Goal: Entertainment & Leisure: Browse casually

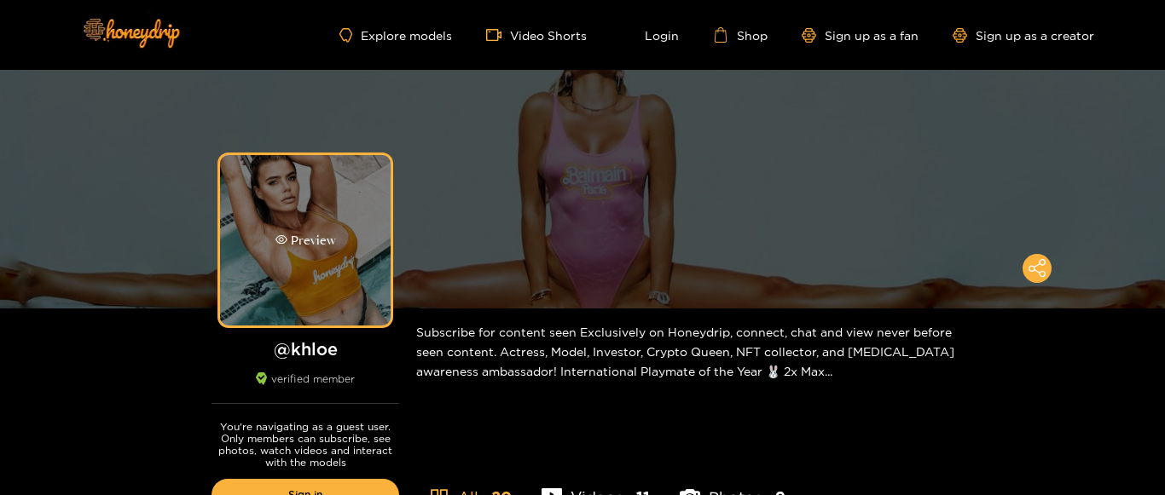
click at [340, 237] on div "Preview" at bounding box center [305, 240] width 171 height 171
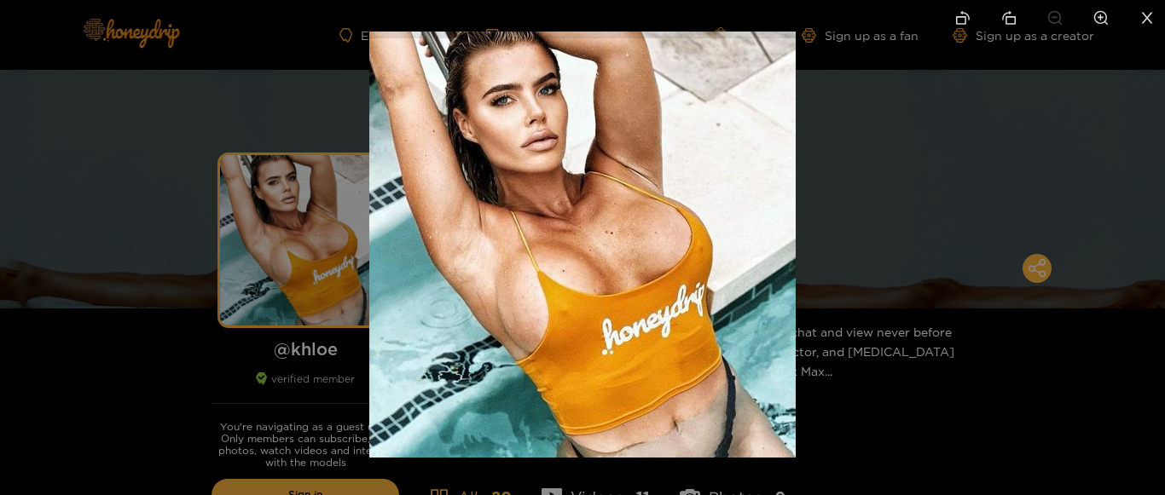
click at [859, 400] on div at bounding box center [582, 247] width 1165 height 495
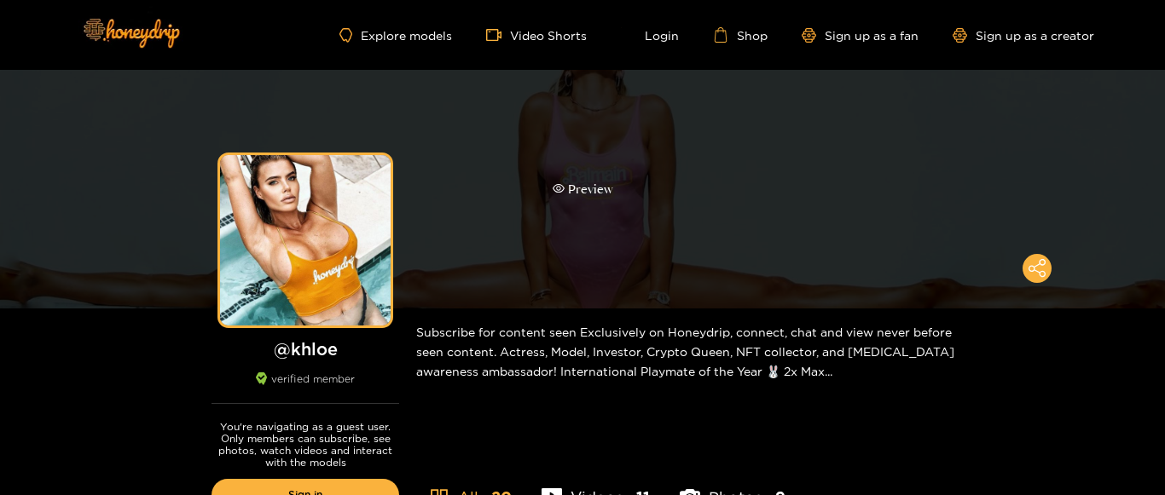
click at [728, 240] on div "Preview" at bounding box center [582, 189] width 1165 height 239
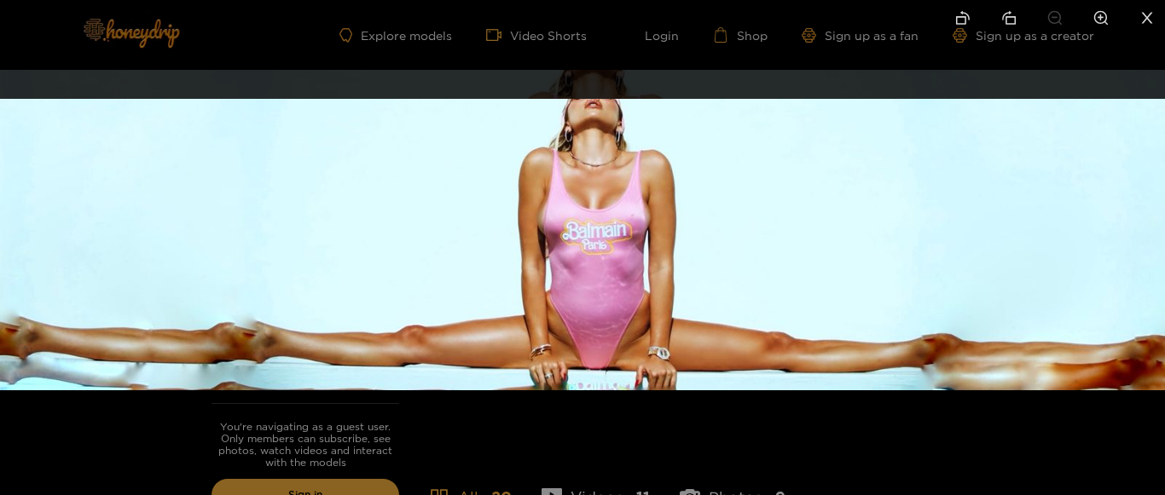
click at [579, 280] on img at bounding box center [582, 245] width 1165 height 292
click at [602, 275] on img at bounding box center [582, 245] width 1165 height 292
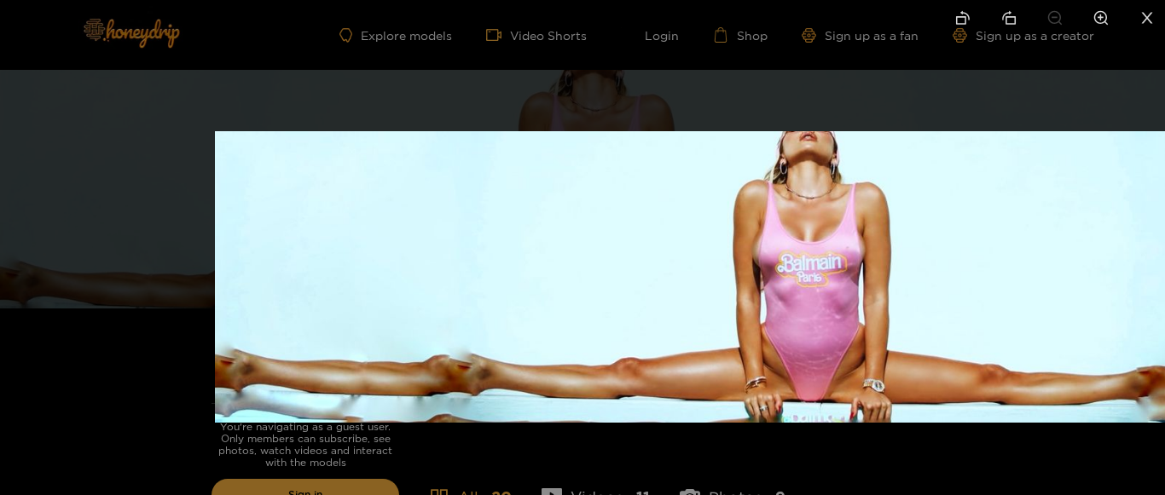
drag, startPoint x: 627, startPoint y: 232, endPoint x: 597, endPoint y: 232, distance: 29.8
click at [598, 232] on img at bounding box center [797, 277] width 1165 height 292
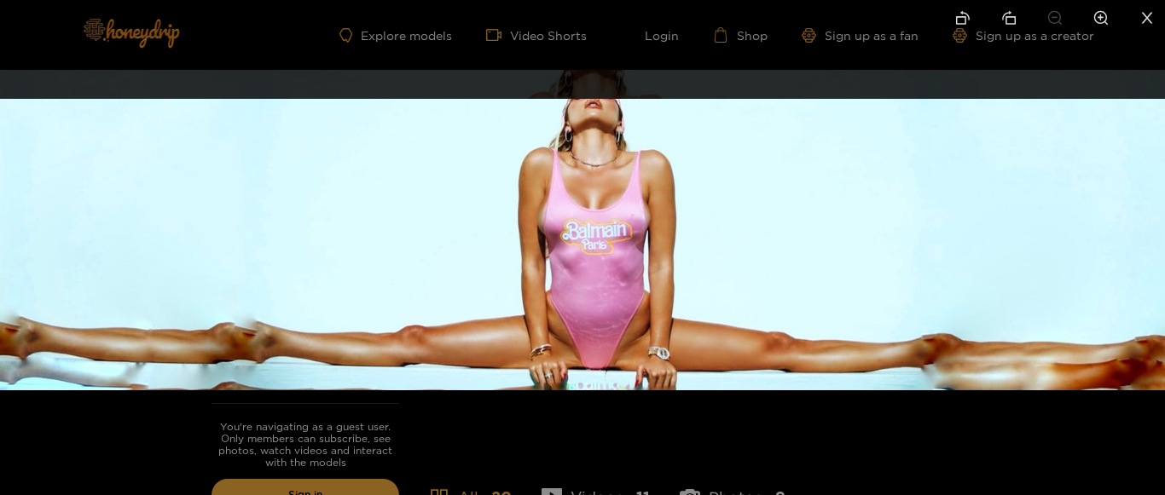
click at [625, 303] on img at bounding box center [582, 245] width 1165 height 292
click at [621, 444] on div at bounding box center [582, 247] width 1165 height 495
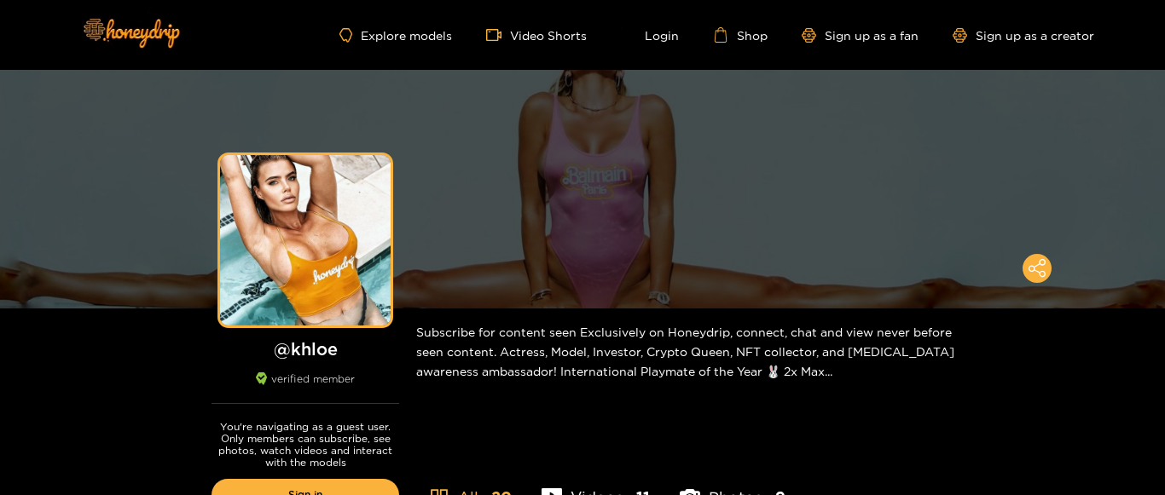
click at [290, 351] on h1 "@ khloe" at bounding box center [305, 349] width 188 height 21
click at [751, 368] on div "Subscribe for content seen Exclusively on Honeydrip, connect, chat and view nev…" at bounding box center [693, 352] width 554 height 86
click at [153, 32] on img at bounding box center [130, 33] width 119 height 72
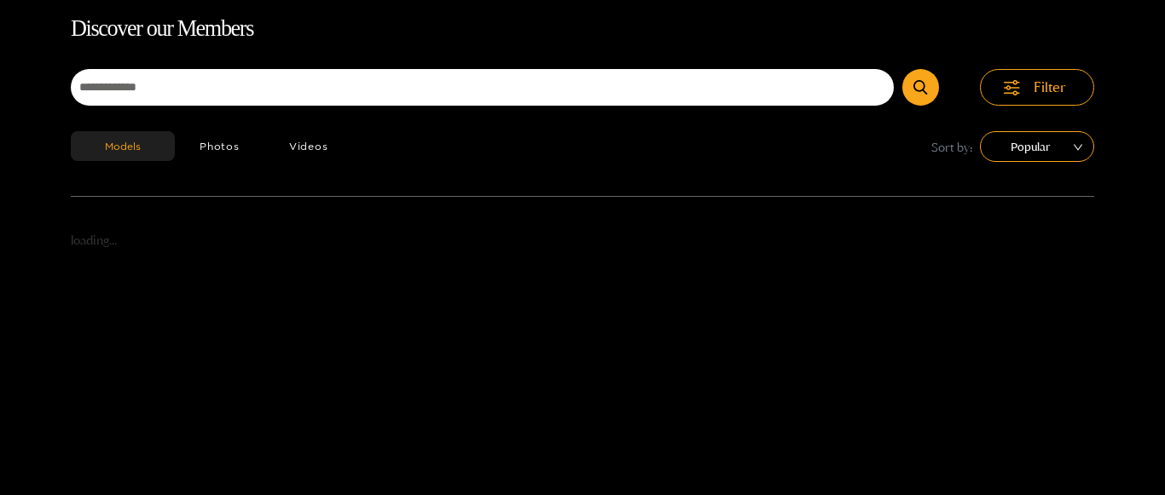
scroll to position [109, 0]
